Goal: Information Seeking & Learning: Learn about a topic

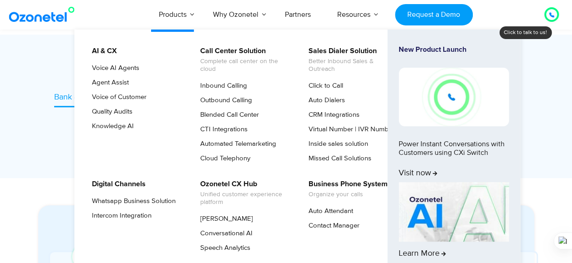
scroll to position [409, 0]
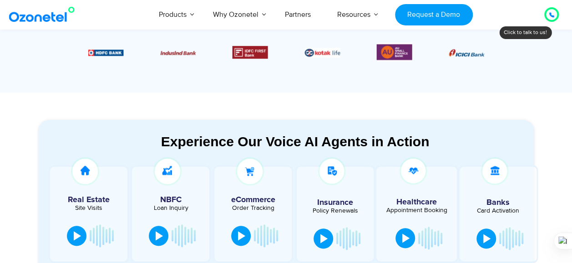
click at [38, 106] on section "Experience Our Voice AI Agents in Action Real Estate Site Visits NBFC Loan Inqu…" at bounding box center [286, 197] width 572 height 208
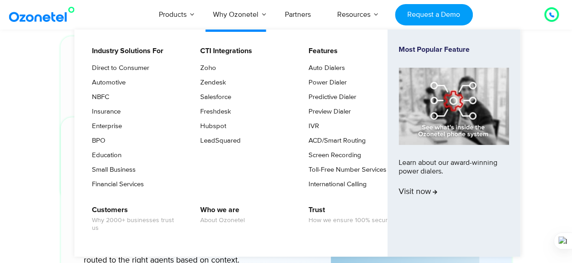
scroll to position [2375, 0]
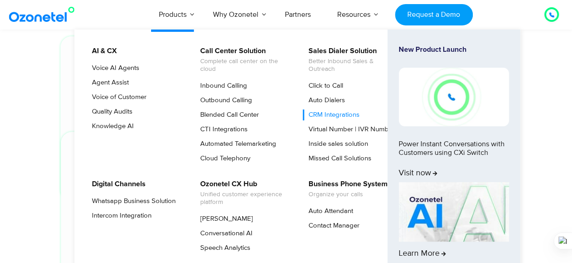
click at [324, 115] on link "CRM Integrations" at bounding box center [332, 115] width 58 height 11
